Goal: Check status

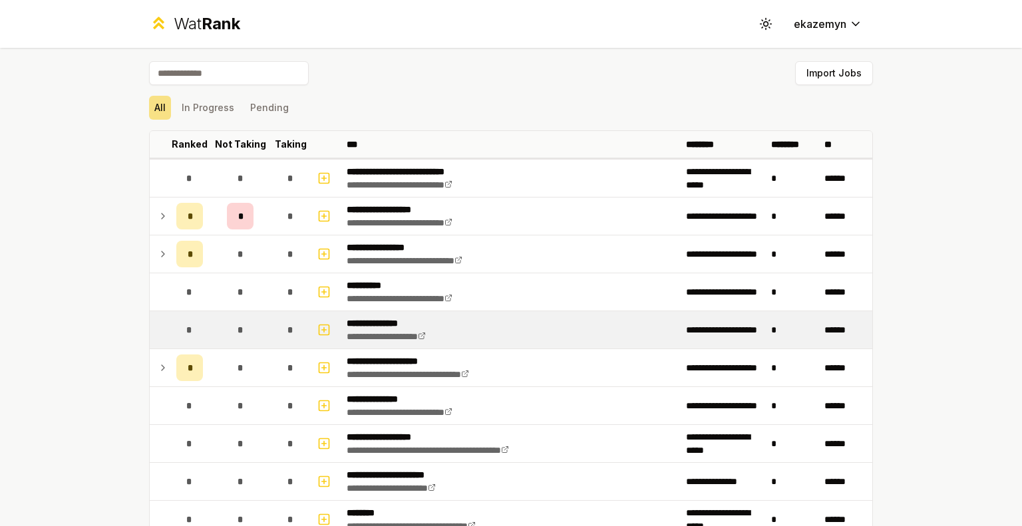
scroll to position [232, 0]
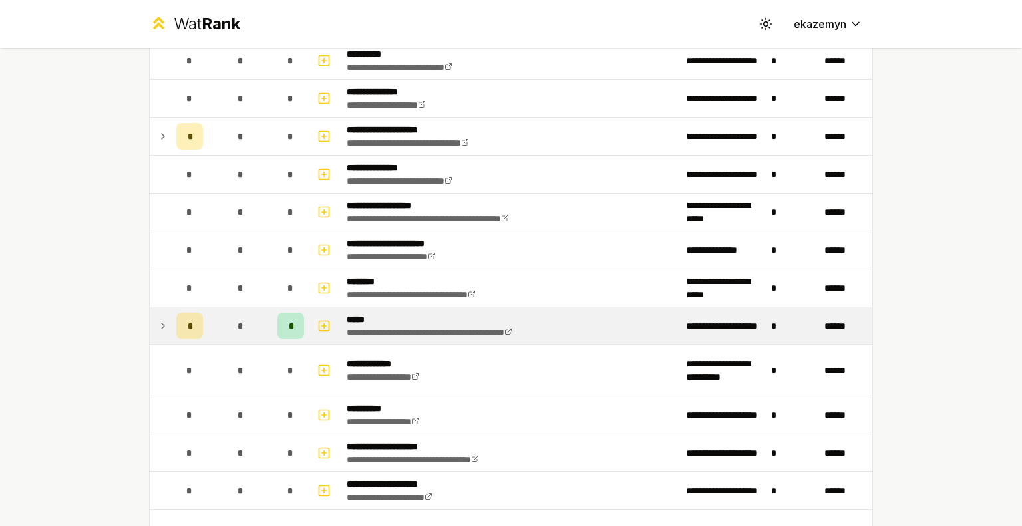
click at [254, 327] on td "*" at bounding box center [240, 325] width 64 height 37
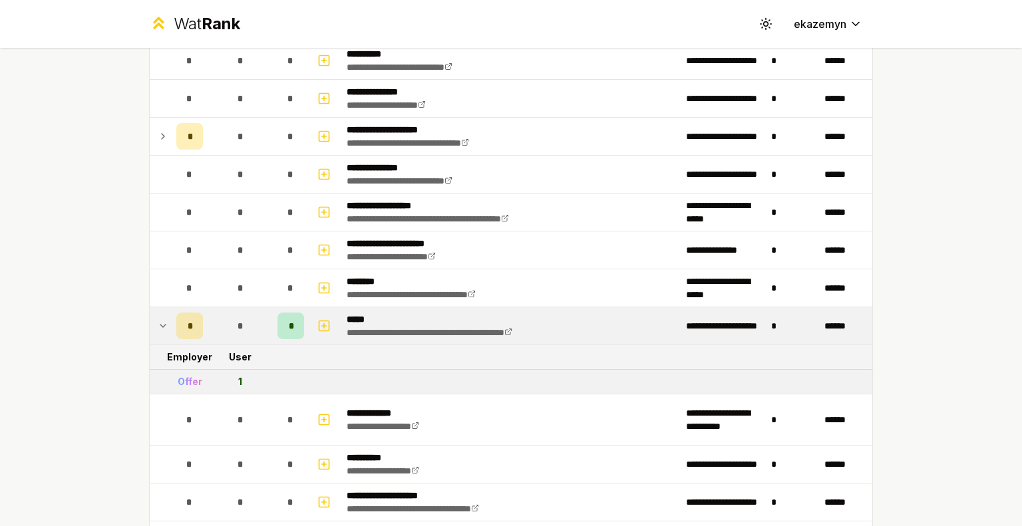
click at [265, 327] on td "*" at bounding box center [240, 325] width 64 height 37
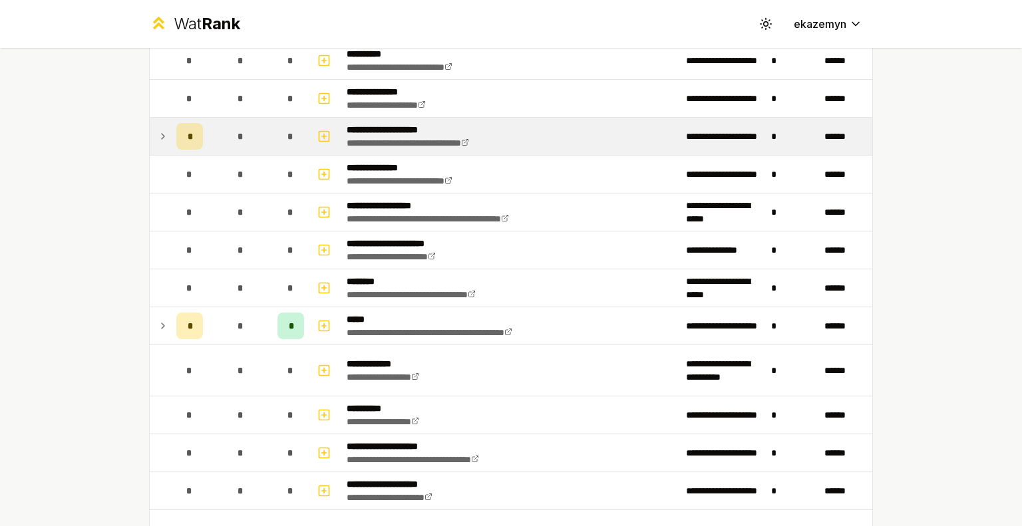
click at [256, 135] on td "*" at bounding box center [240, 136] width 64 height 37
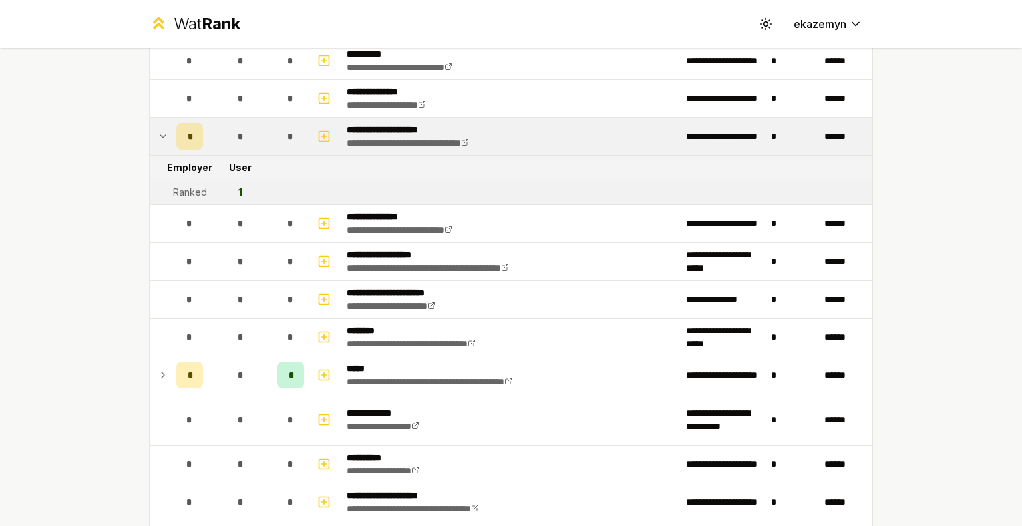
click at [256, 135] on td "*" at bounding box center [240, 136] width 64 height 37
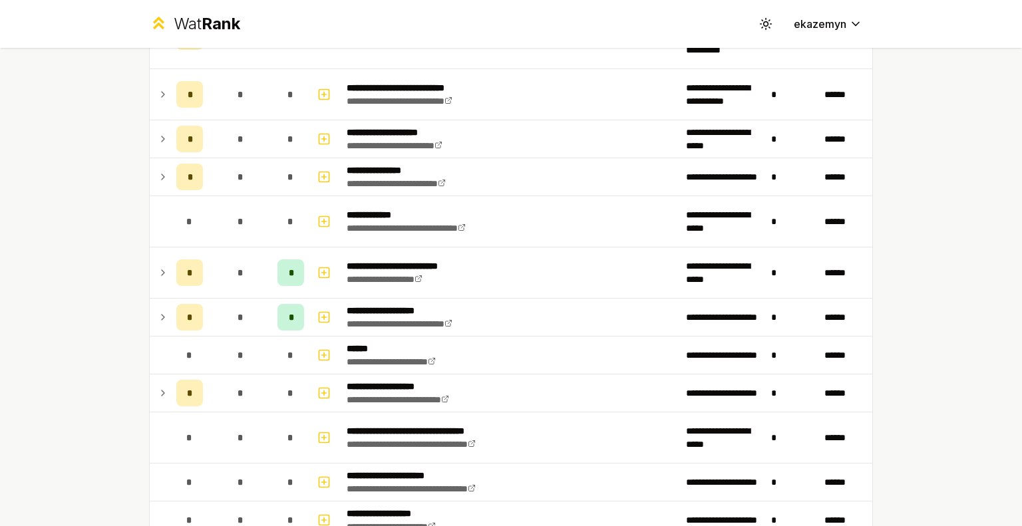
scroll to position [739, 0]
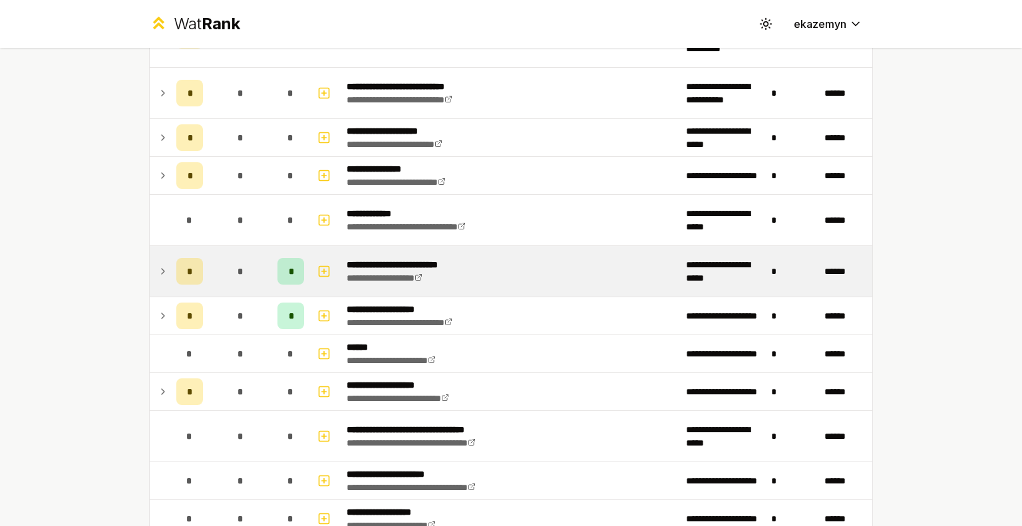
click at [253, 273] on td "*" at bounding box center [240, 271] width 64 height 51
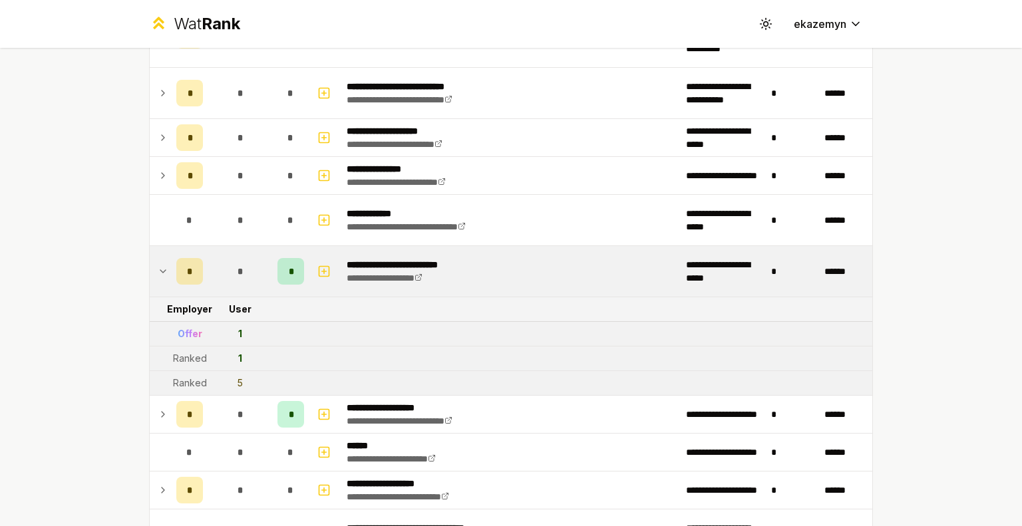
click at [253, 273] on td "*" at bounding box center [240, 271] width 64 height 51
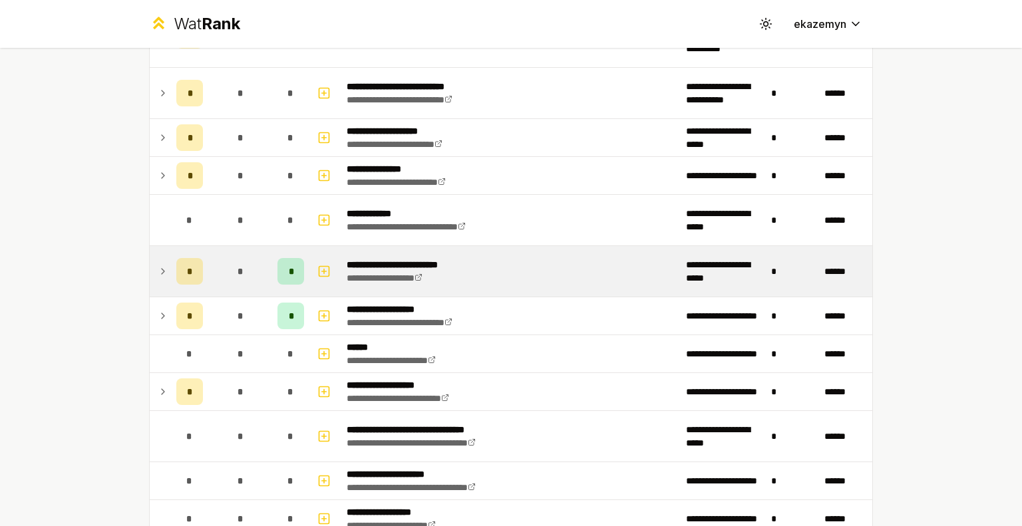
click at [252, 264] on td "*" at bounding box center [240, 271] width 64 height 51
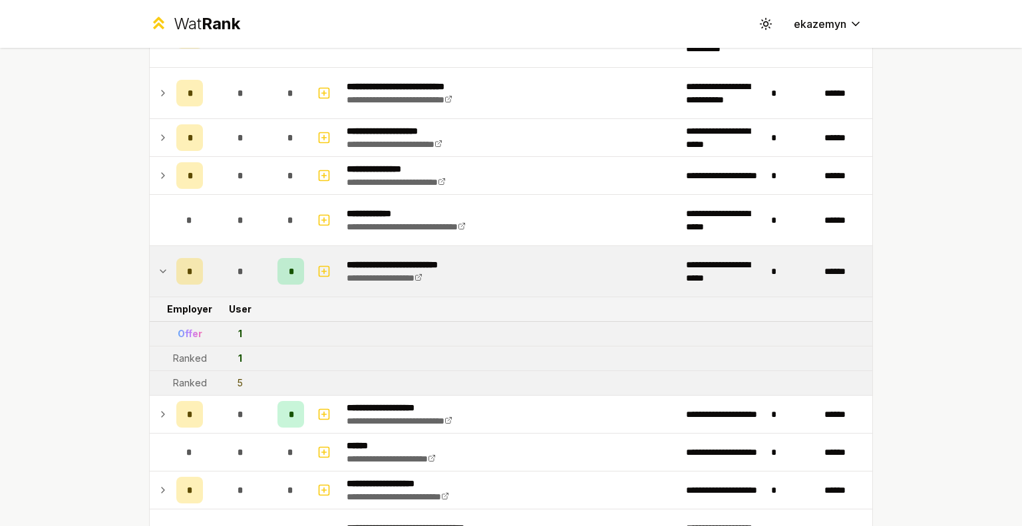
click at [252, 264] on td "*" at bounding box center [240, 271] width 64 height 51
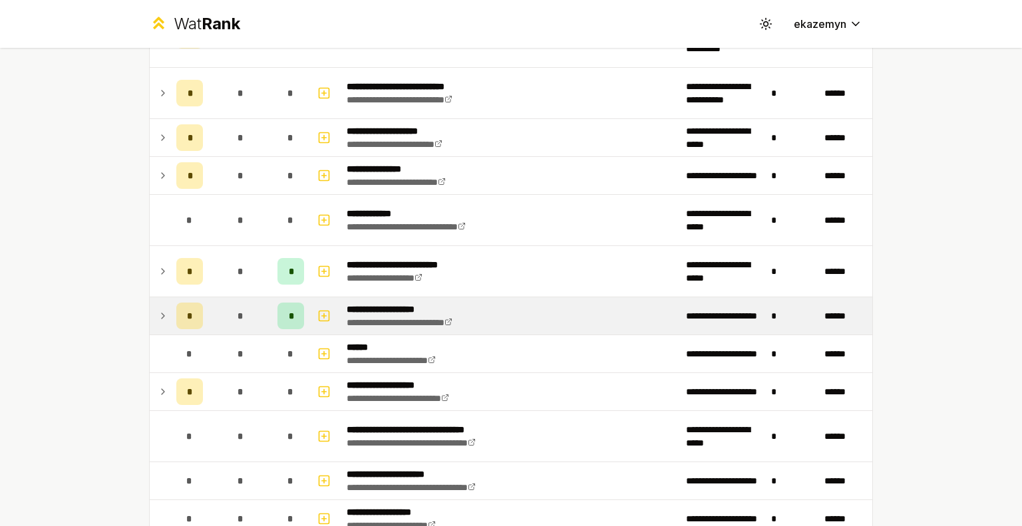
click at [244, 311] on div "*" at bounding box center [240, 316] width 27 height 27
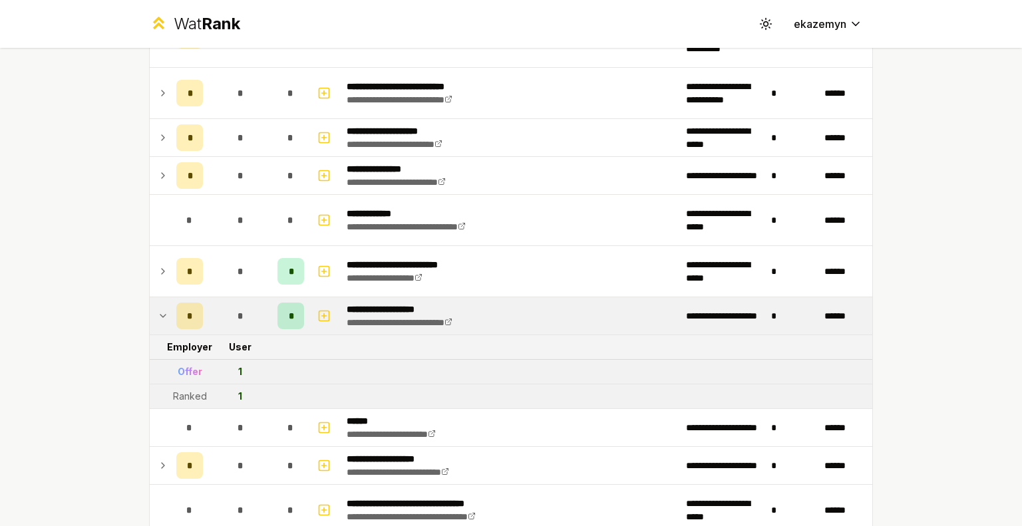
click at [244, 311] on div "*" at bounding box center [240, 316] width 27 height 27
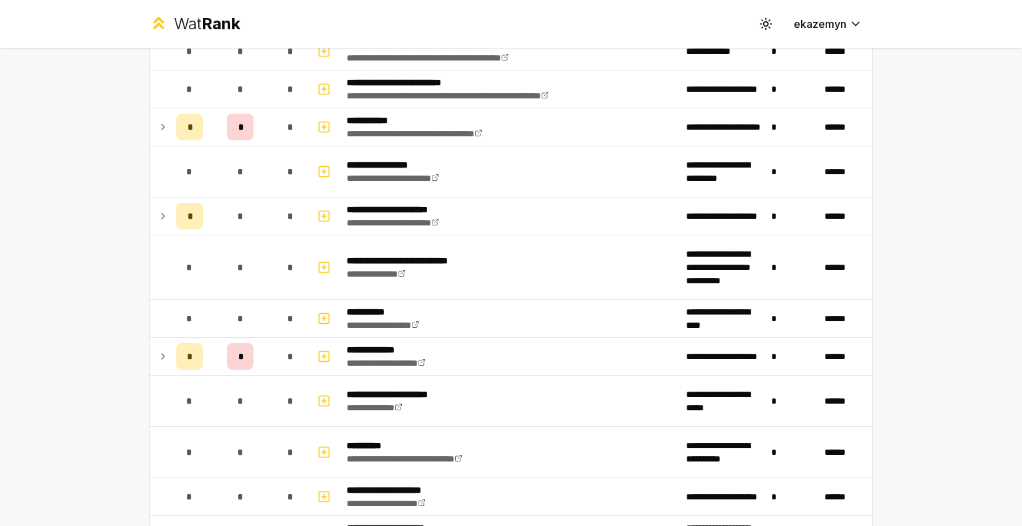
scroll to position [1339, 0]
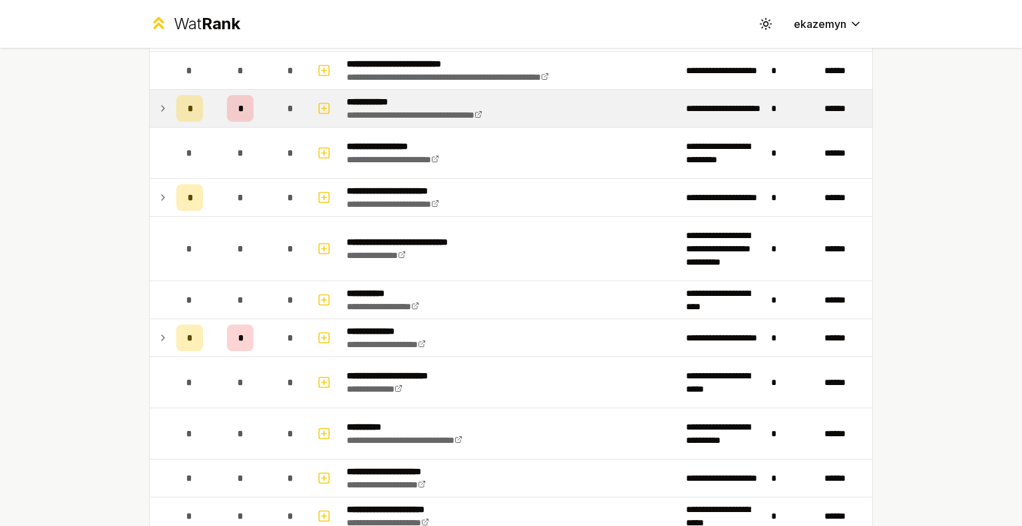
click at [262, 106] on td "*" at bounding box center [240, 108] width 64 height 37
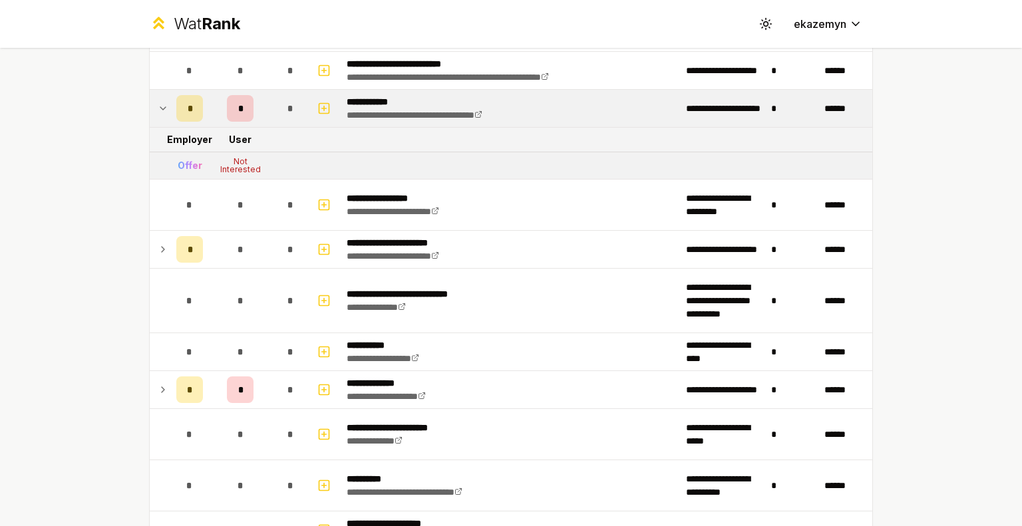
click at [262, 106] on td "*" at bounding box center [240, 108] width 64 height 37
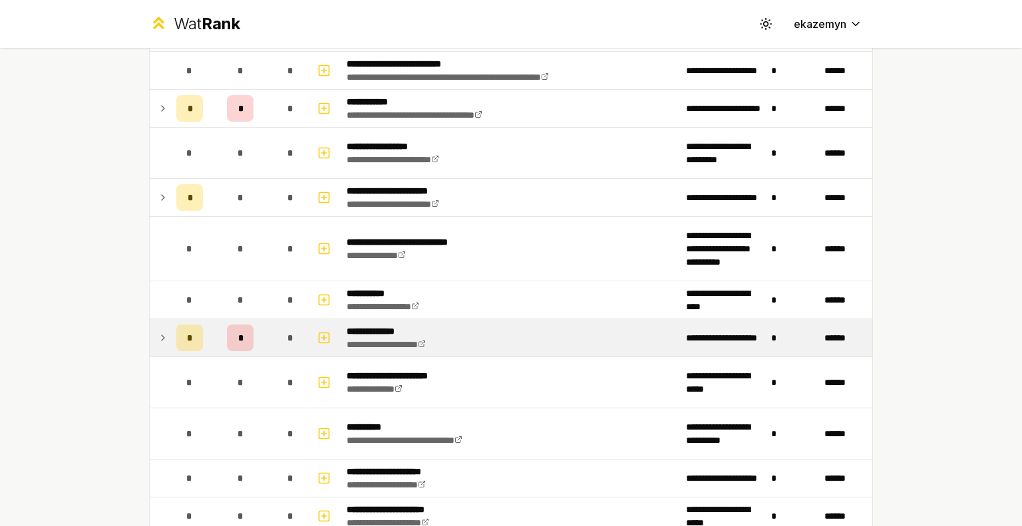
click at [278, 341] on div "*" at bounding box center [291, 338] width 27 height 27
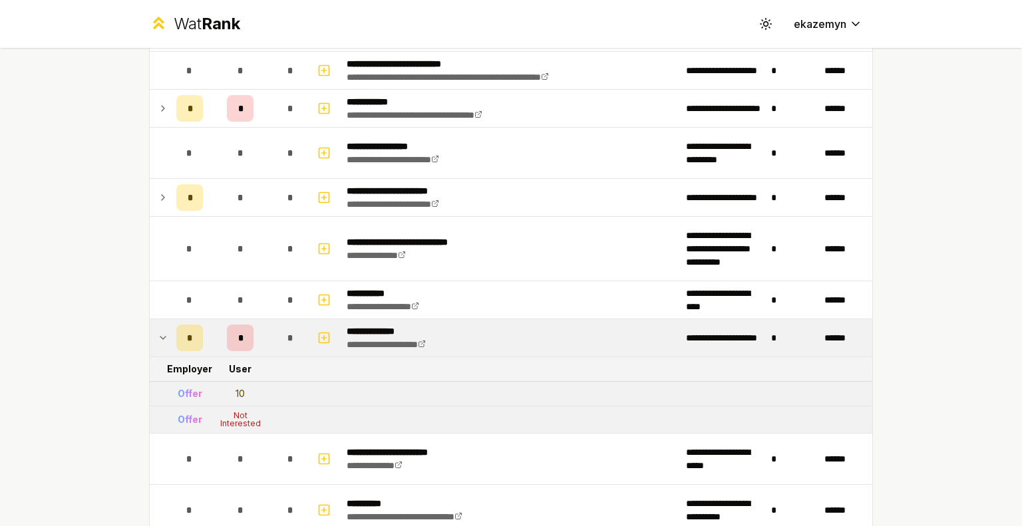
click at [278, 341] on div "*" at bounding box center [291, 338] width 27 height 27
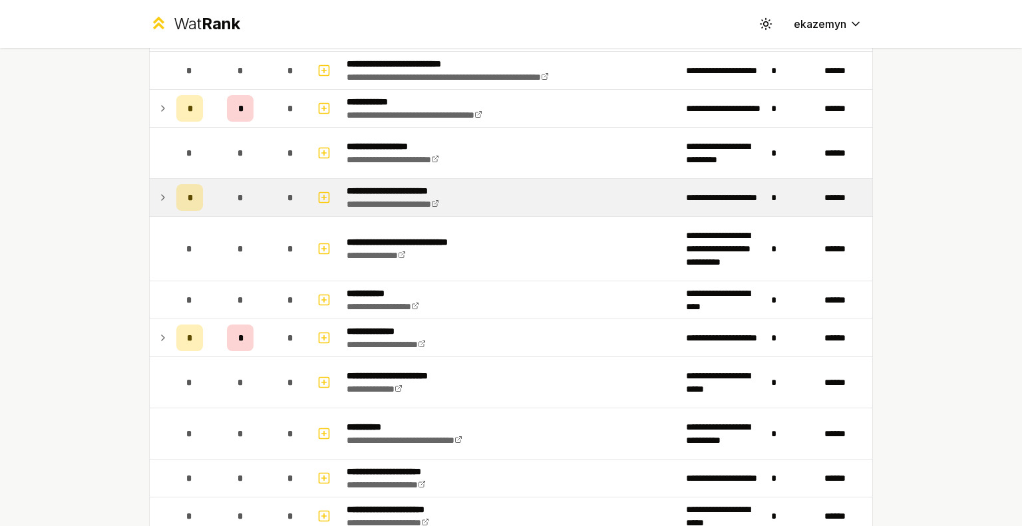
click at [278, 194] on div "*" at bounding box center [291, 197] width 27 height 27
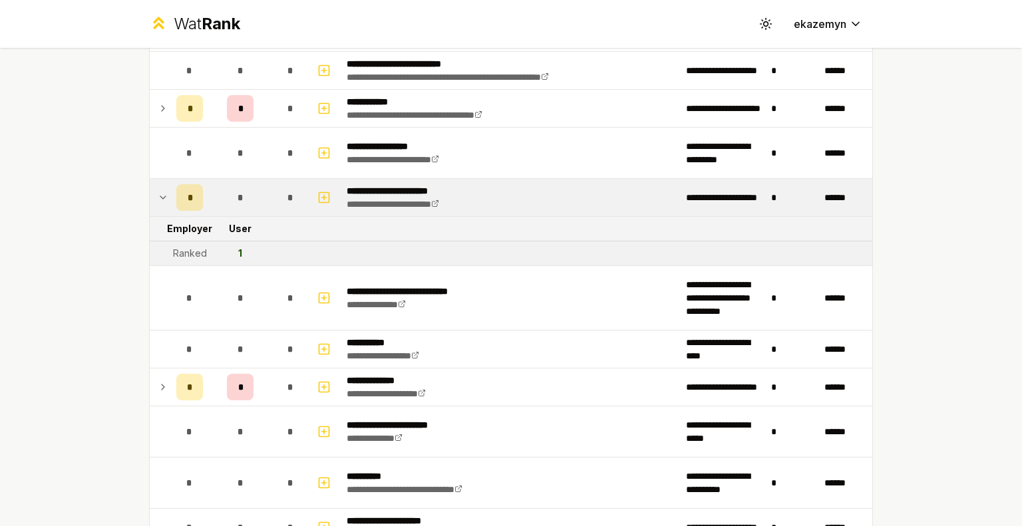
click at [278, 194] on div "*" at bounding box center [291, 197] width 27 height 27
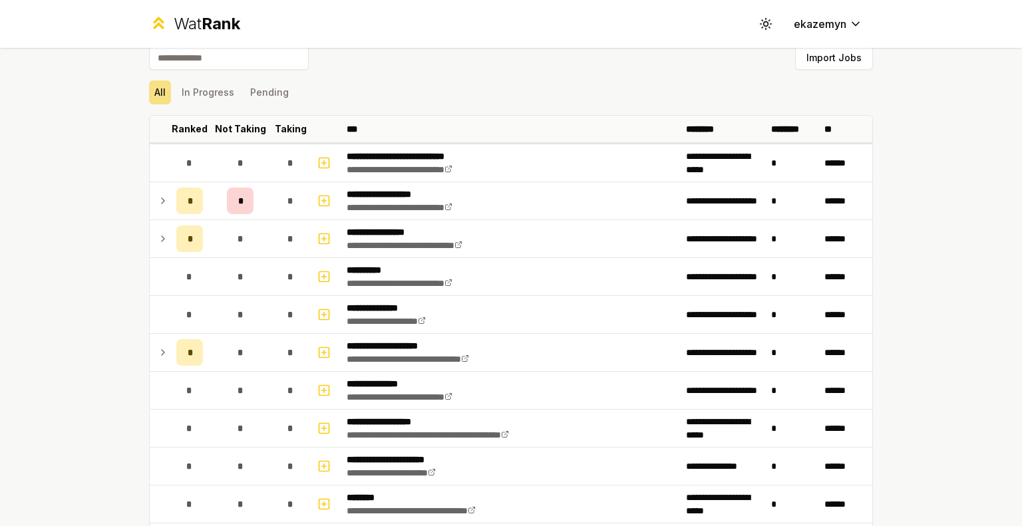
scroll to position [0, 0]
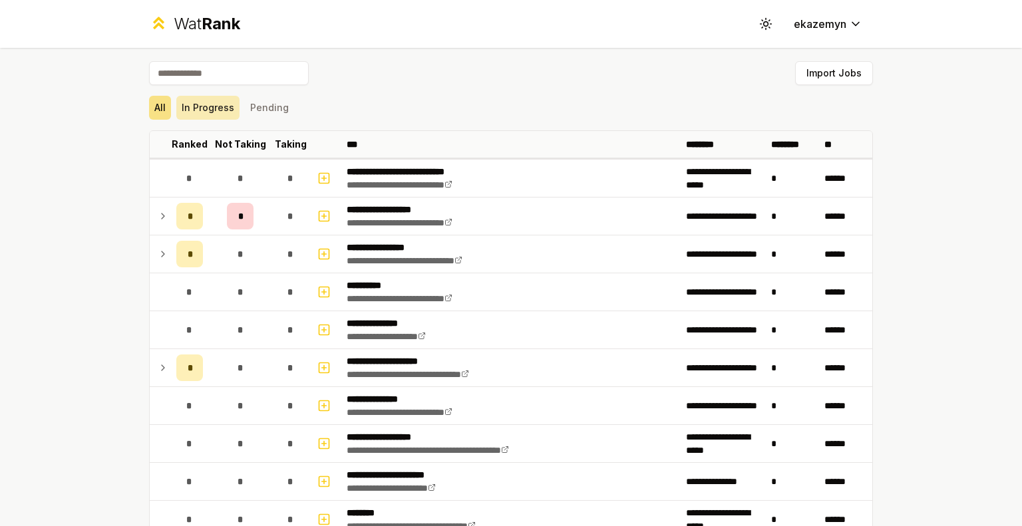
click at [203, 108] on button "In Progress" at bounding box center [207, 108] width 63 height 24
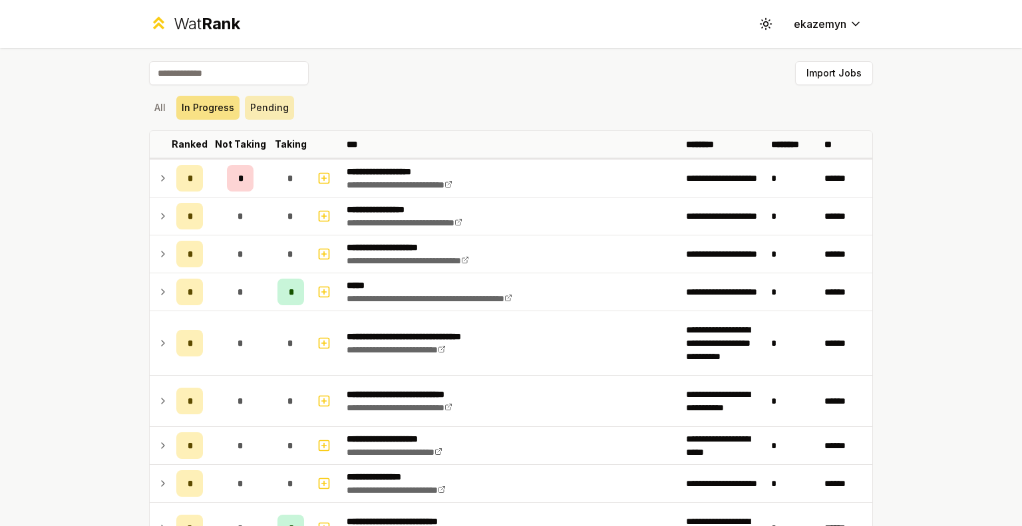
click at [264, 111] on button "Pending" at bounding box center [269, 108] width 49 height 24
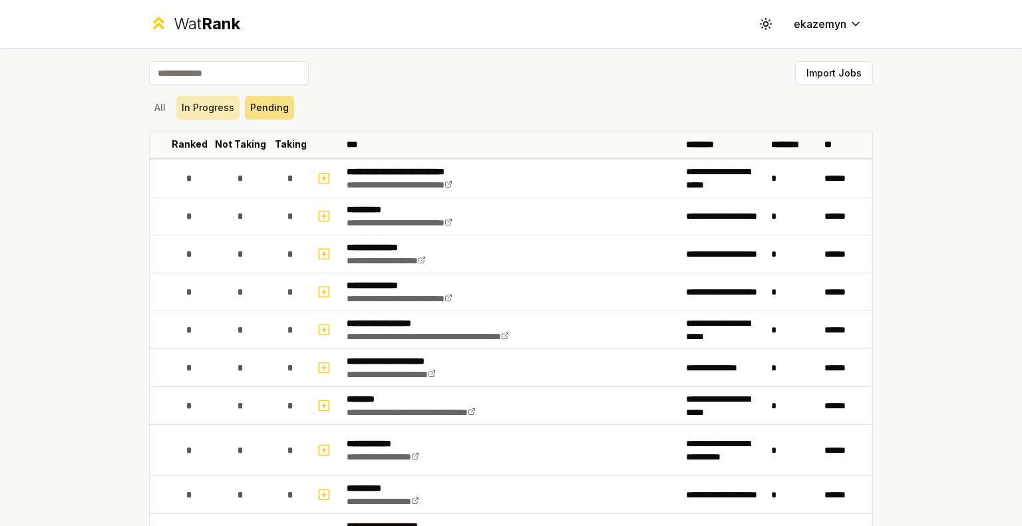
click at [194, 108] on button "In Progress" at bounding box center [207, 108] width 63 height 24
